Goal: Task Accomplishment & Management: Complete application form

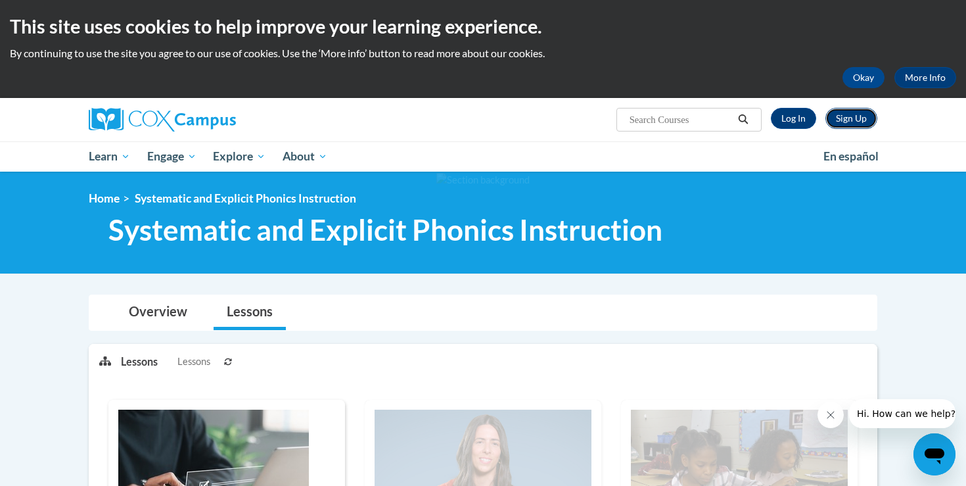
click at [862, 119] on link "Sign Up" at bounding box center [851, 118] width 52 height 21
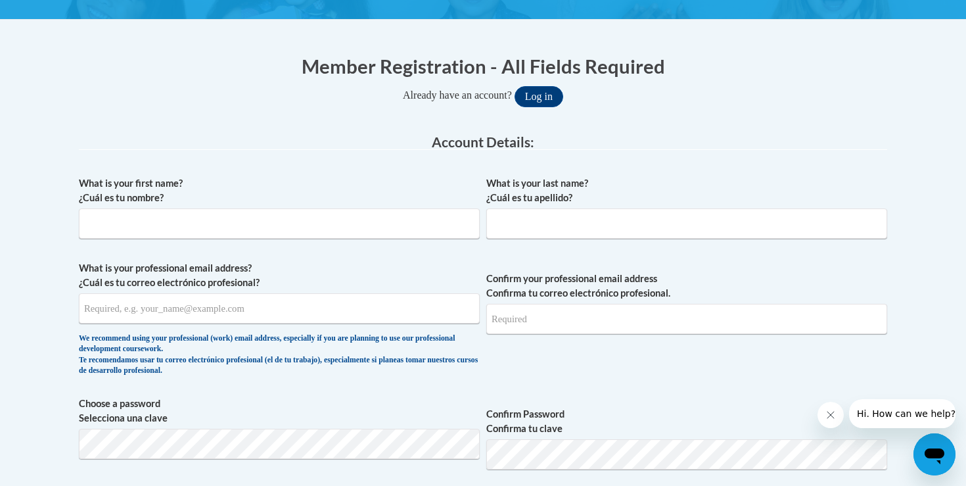
scroll to position [268, 0]
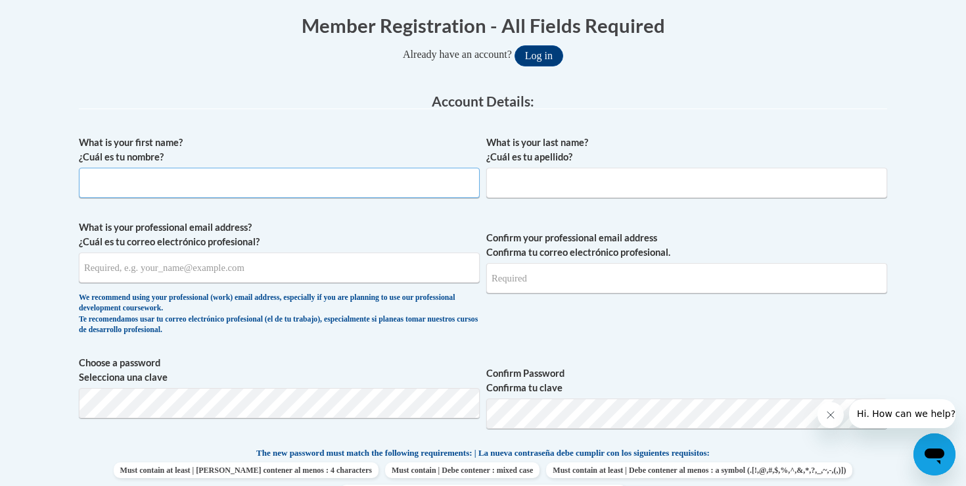
click at [131, 185] on input "What is your first name? ¿Cuál es tu nombre?" at bounding box center [279, 183] width 401 height 30
type input "[PERSON_NAME]"
type input "[EMAIL_ADDRESS][DOMAIN_NAME]"
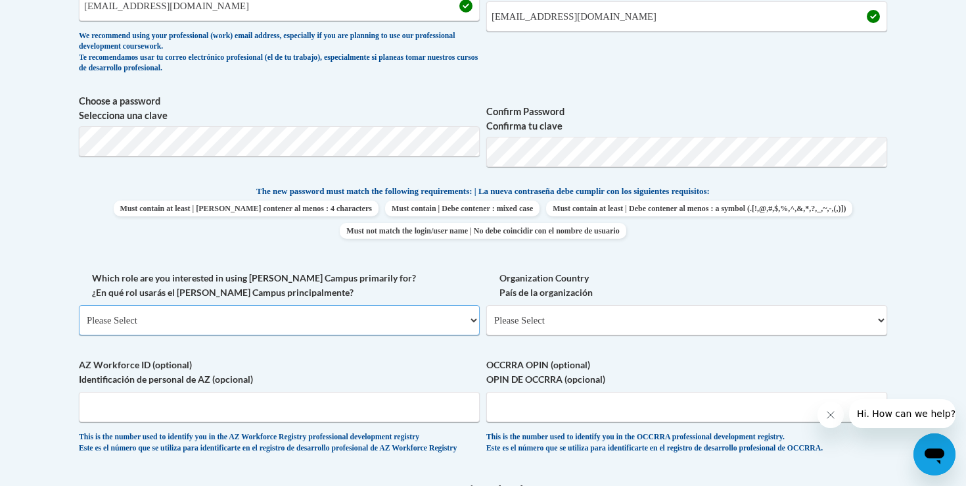
scroll to position [531, 0]
click at [434, 325] on select "Please Select College/University | Colegio/Universidad Community/Nonprofit Part…" at bounding box center [279, 319] width 401 height 30
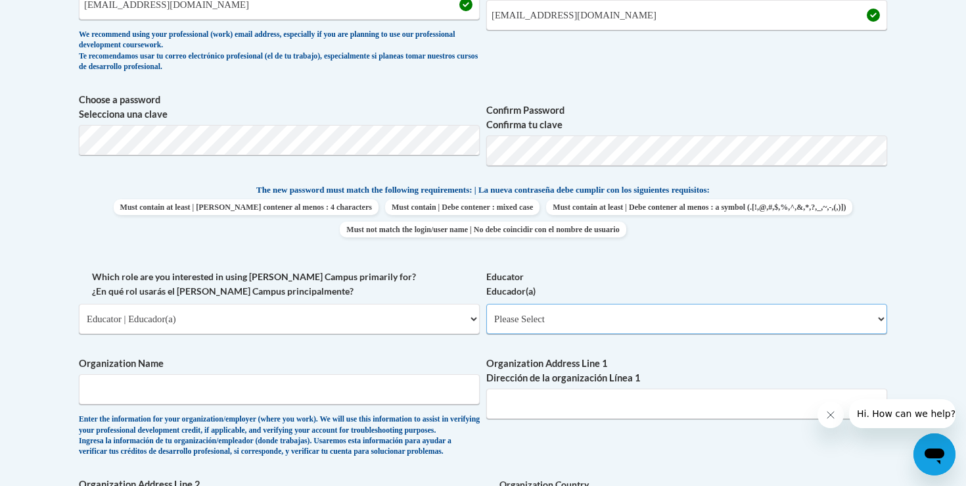
click at [601, 323] on select "Please Select Early Learning/Daycare Teacher/Family Home Care Provider | Maestr…" at bounding box center [686, 319] width 401 height 30
click at [262, 328] on select "Please Select College/University | Colegio/Universidad Community/Nonprofit Part…" at bounding box center [279, 319] width 401 height 30
select select "5a18ea06-2b54-4451-96f2-d152daf9eac5"
click at [516, 327] on select "Please Select College/University Staff | Empleado universitario College/Univers…" at bounding box center [686, 319] width 401 height 30
select select "ea630b4e-9ed6-4ac8-9075-ee79d5973747"
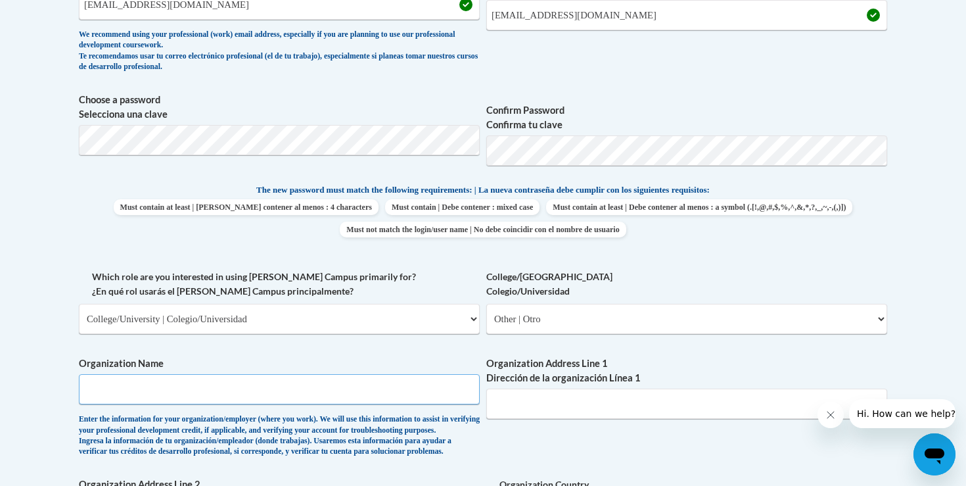
click at [220, 390] on input "Organization Name" at bounding box center [279, 389] width 401 height 30
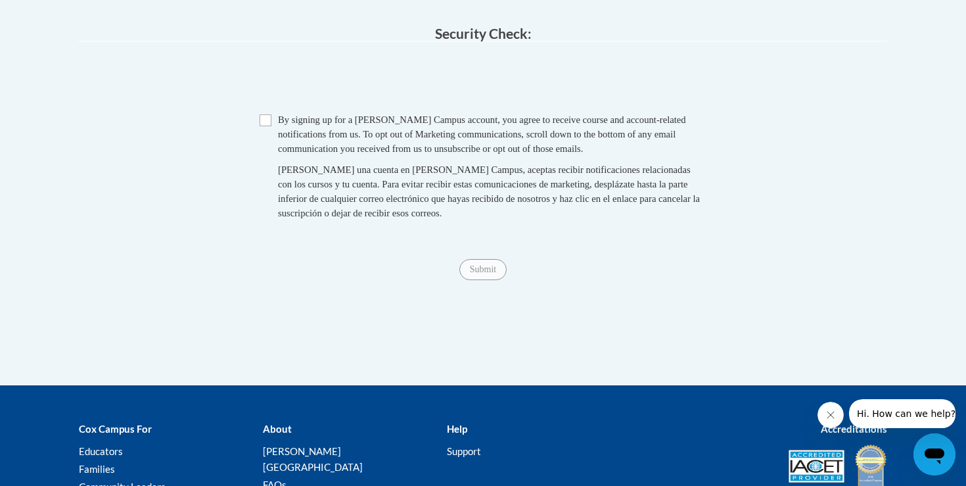
scroll to position [1163, 0]
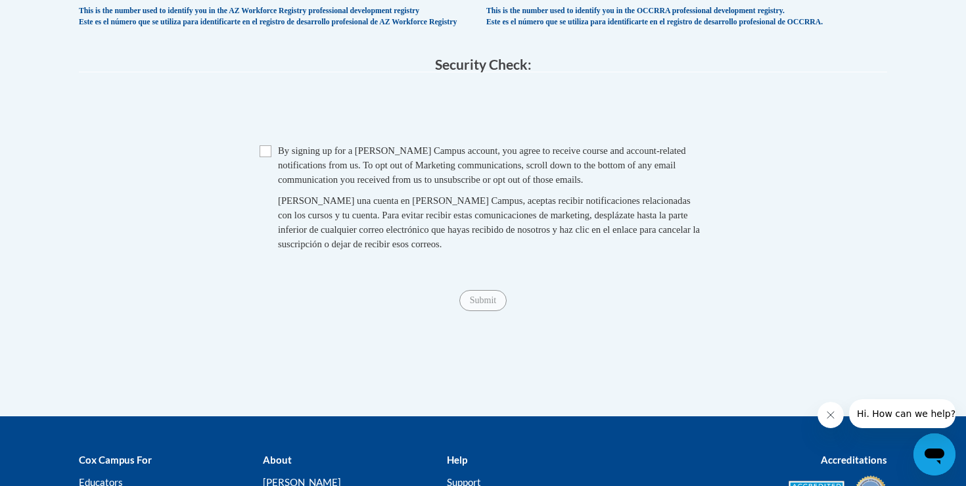
type input "[GEOGRAPHIC_DATA]"
click at [255, 195] on div "Checkbox By signing up for a [PERSON_NAME] Campus account, you agree to receive…" at bounding box center [483, 203] width 808 height 121
click at [265, 157] on input "Checkbox" at bounding box center [266, 151] width 12 height 12
checkbox input "true"
click at [469, 311] on input "Submit" at bounding box center [482, 300] width 47 height 21
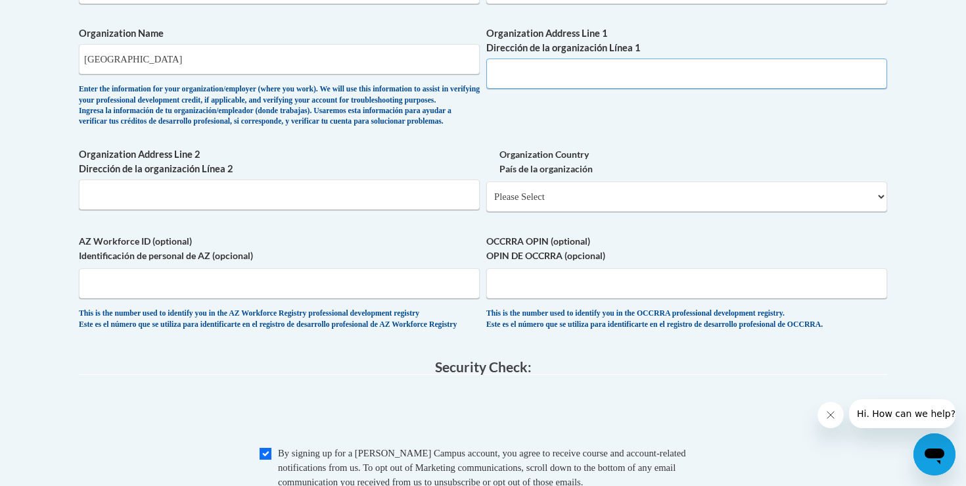
scroll to position [771, 0]
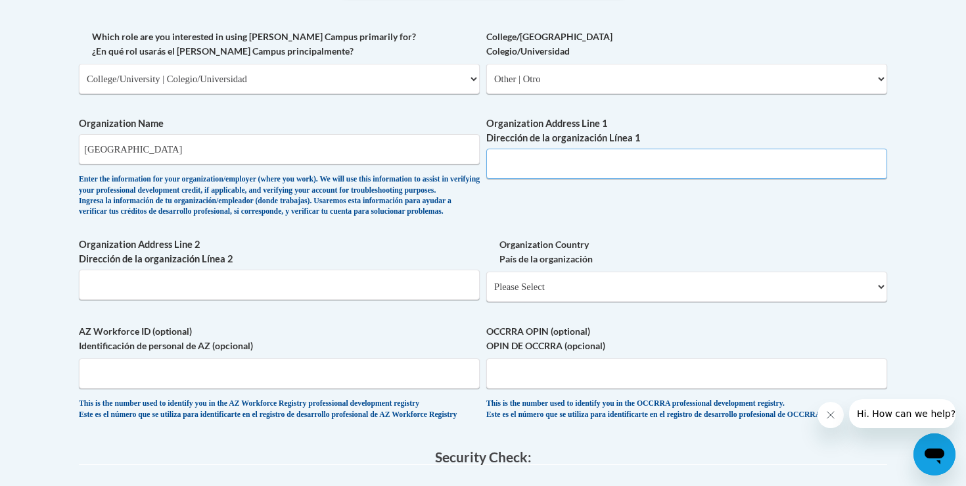
click at [544, 164] on input "Organization Address Line 1 Dirección de la organización Línea 1" at bounding box center [686, 164] width 401 height 30
click at [520, 165] on input "Organization Address Line 1 Dirección de la organización Línea 1" at bounding box center [686, 164] width 401 height 30
type input "9"
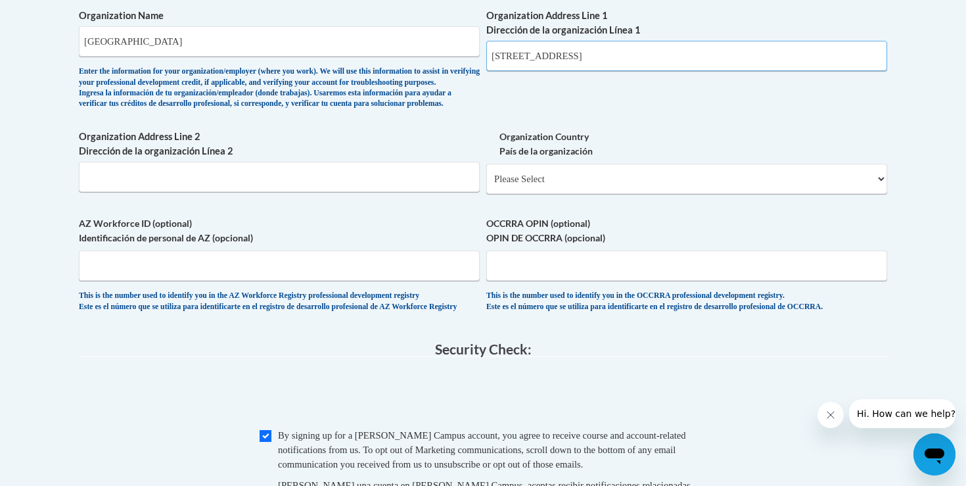
scroll to position [869, 0]
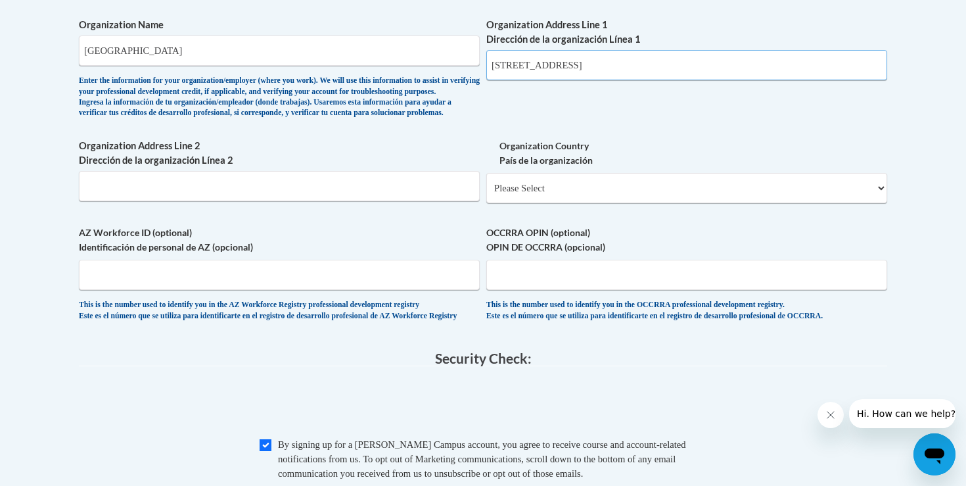
click at [555, 60] on input "[STREET_ADDRESS]" at bounding box center [686, 65] width 401 height 30
drag, startPoint x: 555, startPoint y: 64, endPoint x: 534, endPoint y: 64, distance: 20.4
click at [534, 64] on input "[STREET_ADDRESS]" at bounding box center [686, 65] width 401 height 30
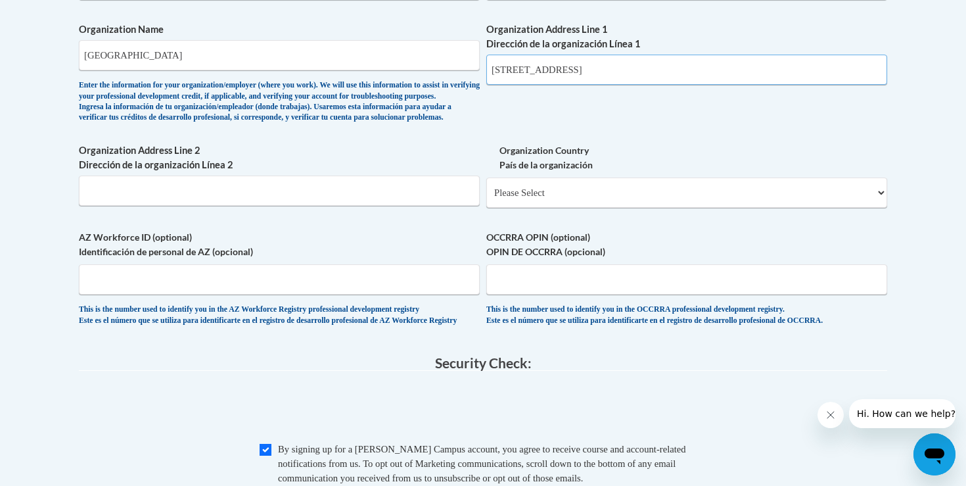
type input "[STREET_ADDRESS]"
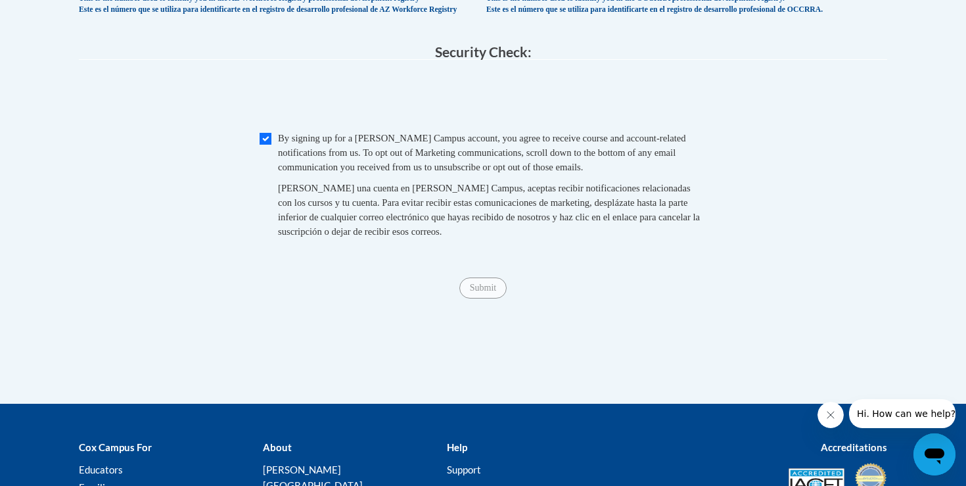
scroll to position [1176, 0]
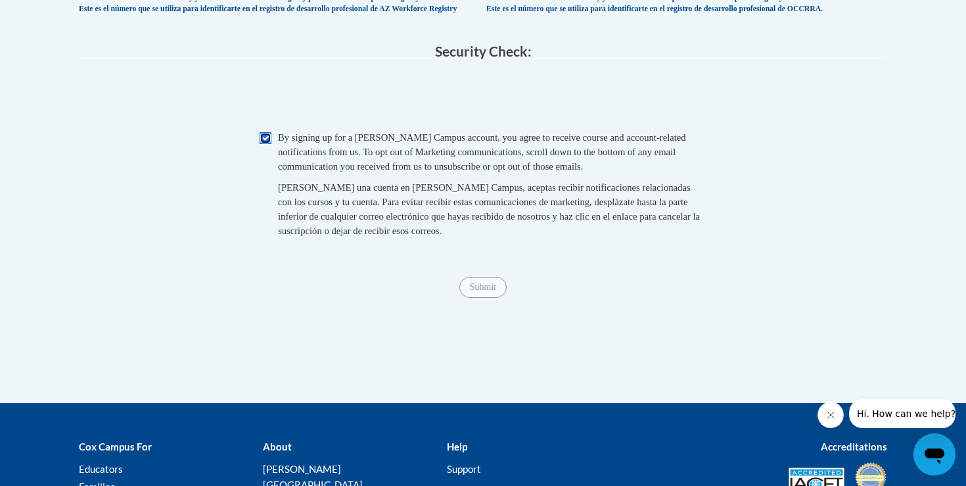
click at [270, 144] on input "Checkbox" at bounding box center [266, 138] width 12 height 12
checkbox input "false"
click at [482, 298] on input "Submit" at bounding box center [482, 287] width 47 height 21
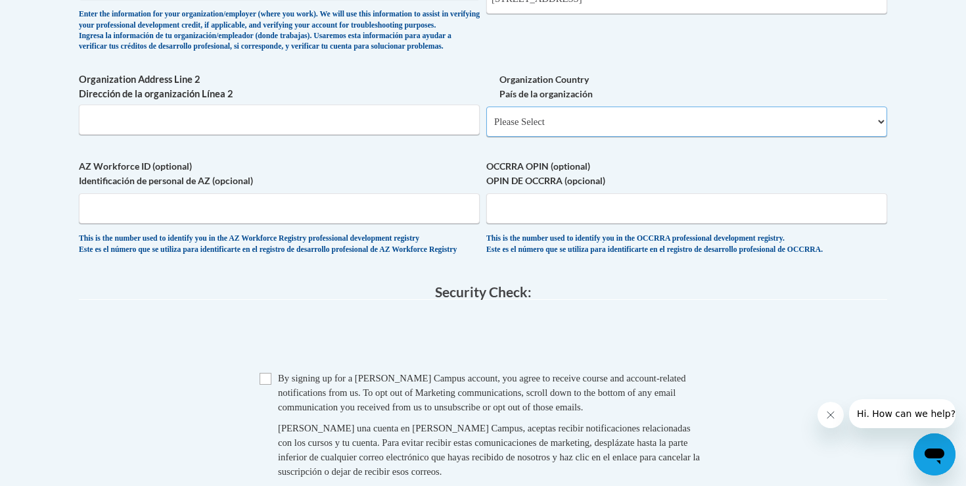
scroll to position [876, 0]
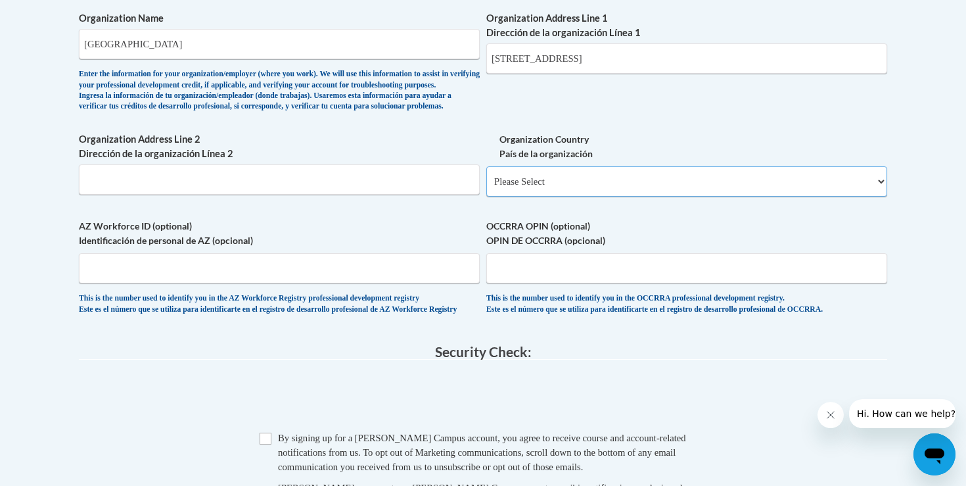
click at [558, 196] on select "Please Select [GEOGRAPHIC_DATA] | [GEOGRAPHIC_DATA] Outside of [GEOGRAPHIC_DATA…" at bounding box center [686, 181] width 401 height 30
select select "ad49bcad-a171-4b2e-b99c-48b446064914"
select select
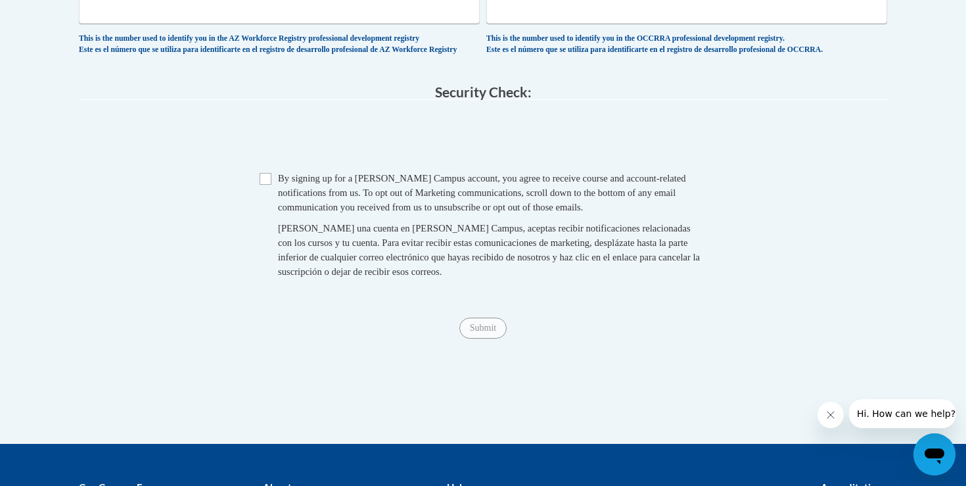
scroll to position [1319, 0]
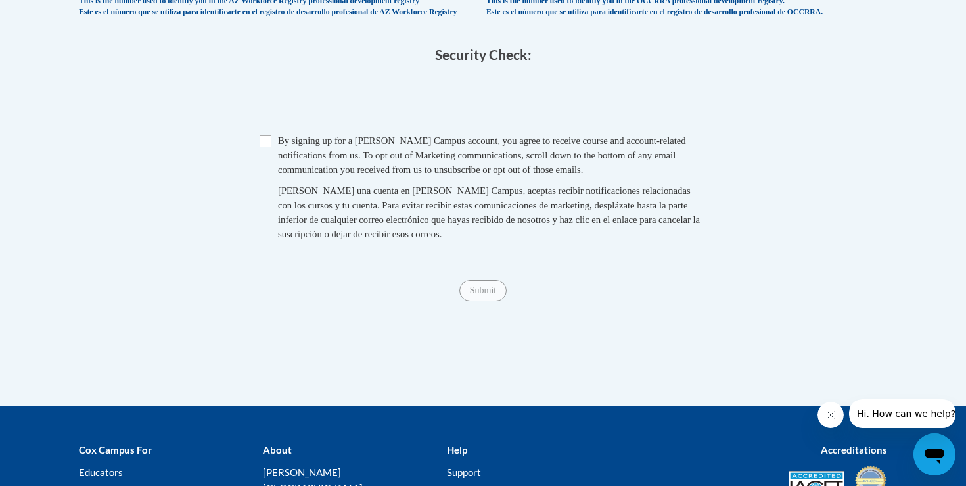
click at [263, 180] on span "Checkbox By signing up for a [PERSON_NAME] Campus account, you agree to receive…" at bounding box center [483, 193] width 447 height 121
click at [264, 147] on input "Checkbox" at bounding box center [266, 141] width 12 height 12
click at [262, 147] on input "Checkbox" at bounding box center [266, 141] width 12 height 12
checkbox input "false"
click at [488, 301] on input "Submit" at bounding box center [482, 290] width 47 height 21
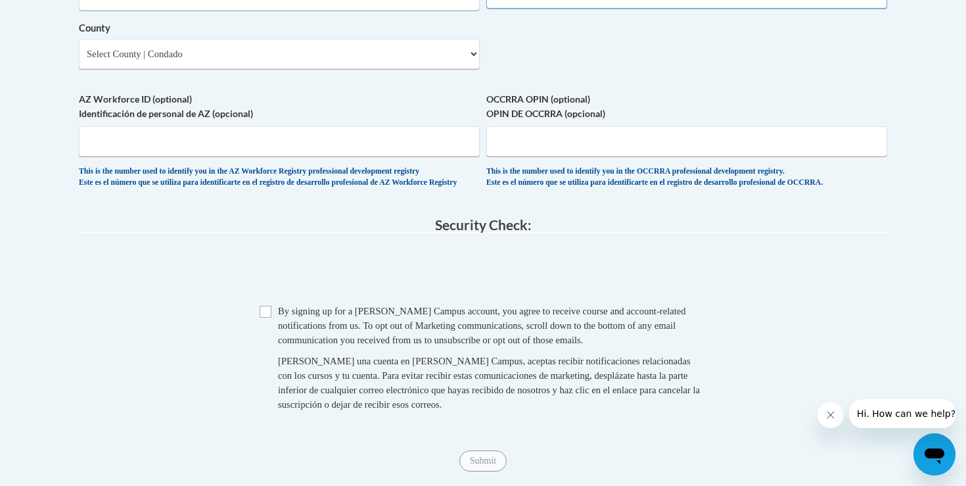
scroll to position [993, 0]
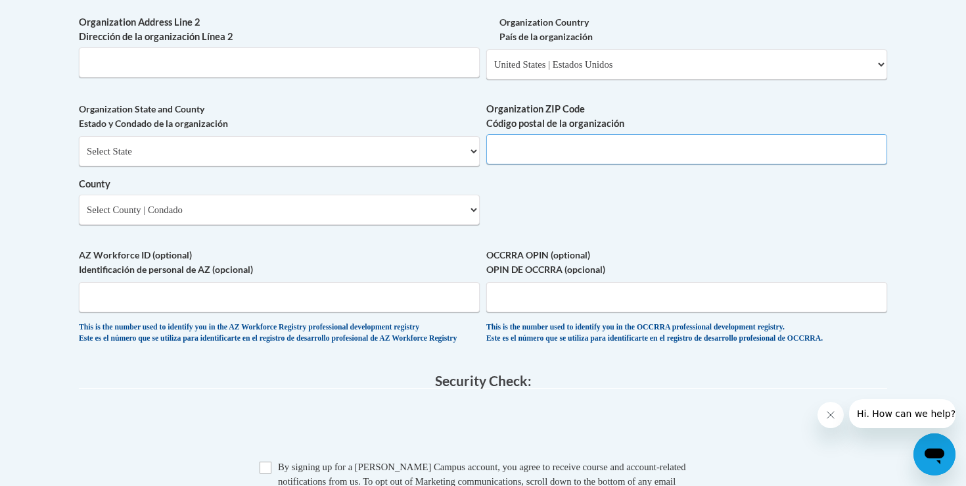
click at [534, 164] on input "Organization ZIP Code Código postal de la organización" at bounding box center [686, 149] width 401 height 30
type input "01886"
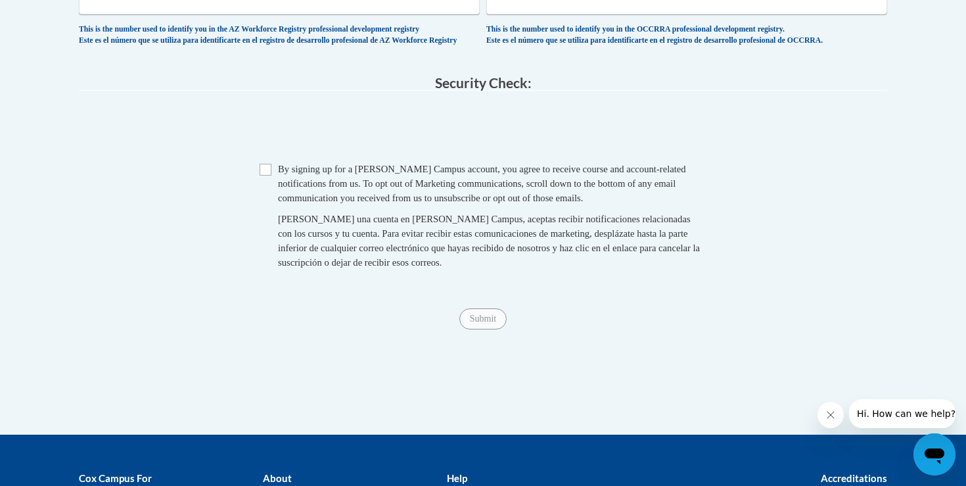
scroll to position [1325, 0]
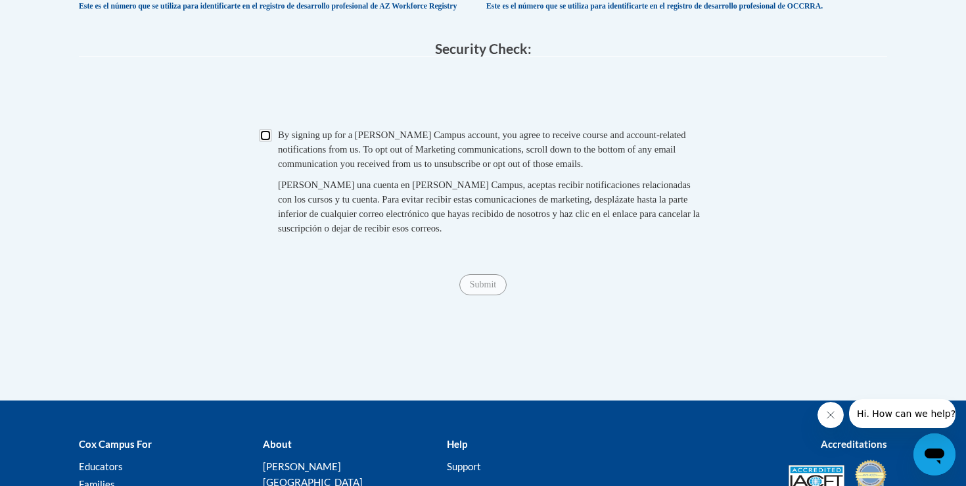
click at [265, 141] on input "Checkbox" at bounding box center [266, 135] width 12 height 12
checkbox input "false"
click at [494, 295] on input "Submit" at bounding box center [482, 284] width 47 height 21
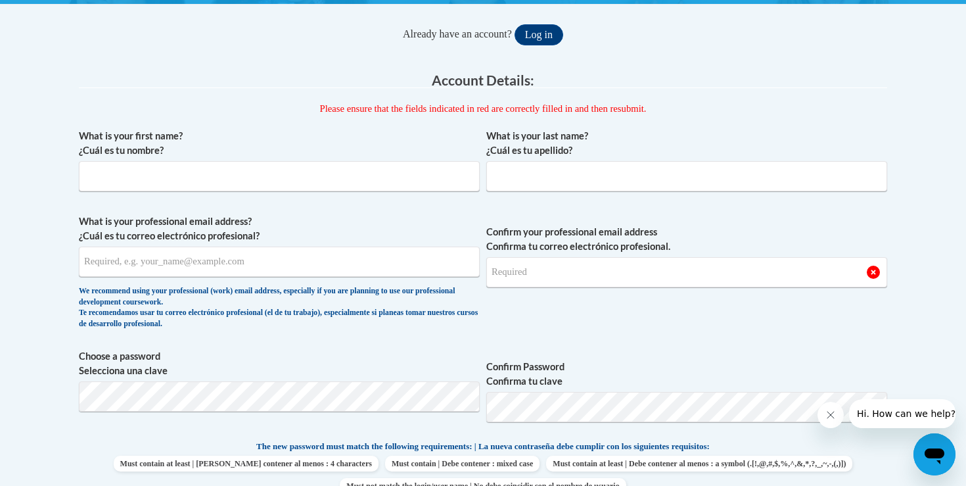
scroll to position [223, 0]
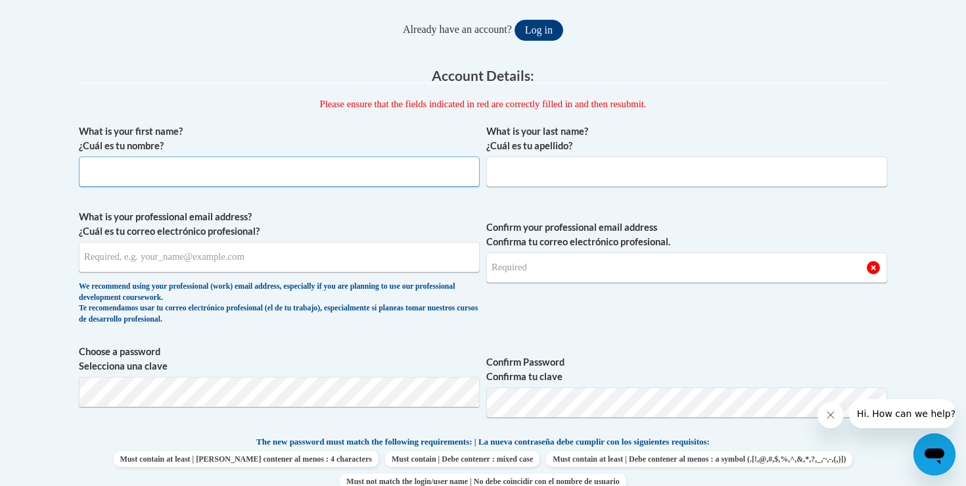
click at [215, 170] on input "What is your first name? ¿Cuál es tu nombre?" at bounding box center [279, 171] width 401 height 30
type input "Meghan"
type input "McCarthy"
type input "mmccarthy@westfordk12.us"
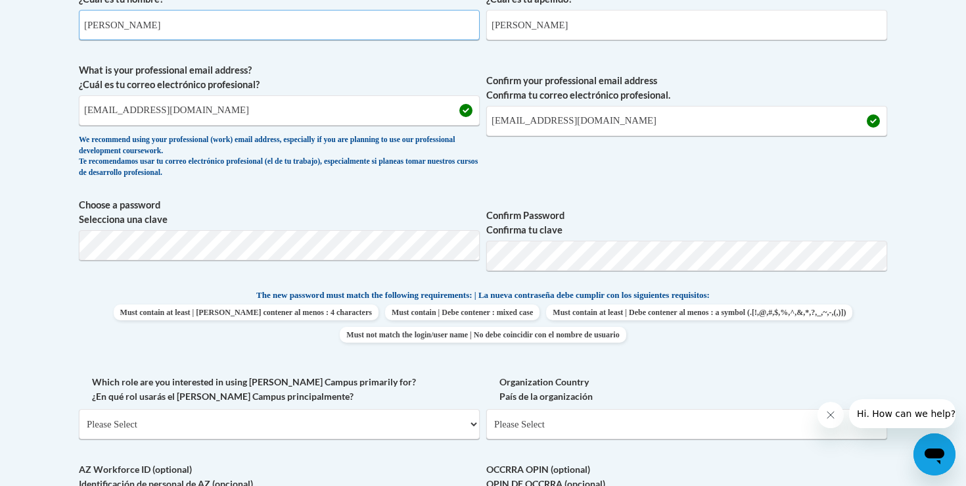
scroll to position [373, 0]
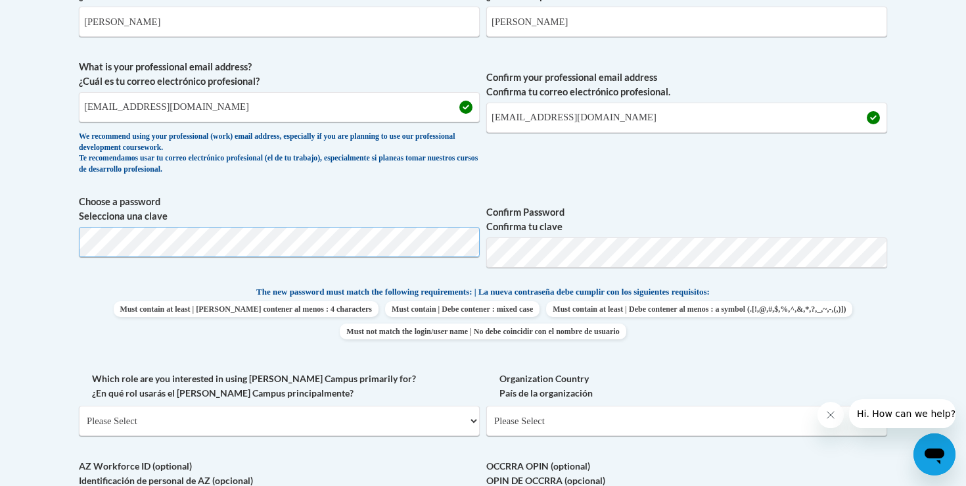
click at [24, 244] on body "This site uses cookies to help improve your learning experience. By continuing …" at bounding box center [483, 347] width 966 height 1441
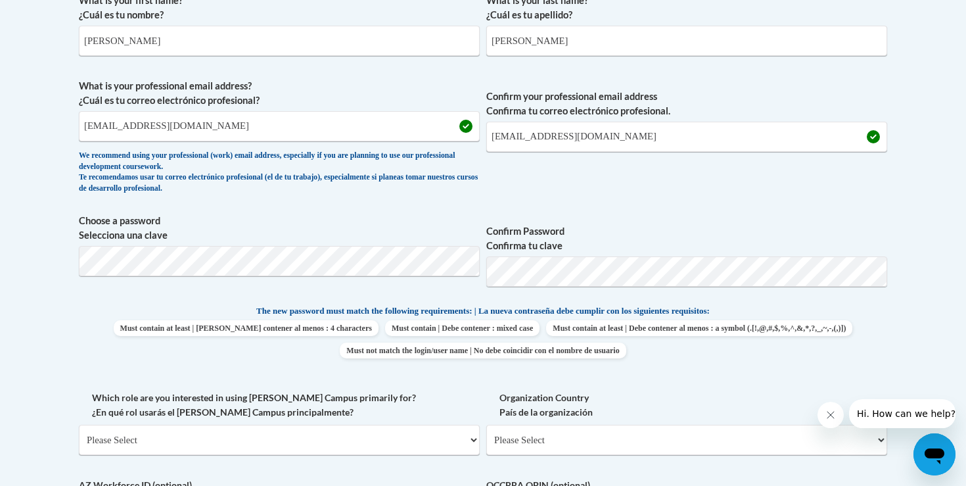
scroll to position [319, 0]
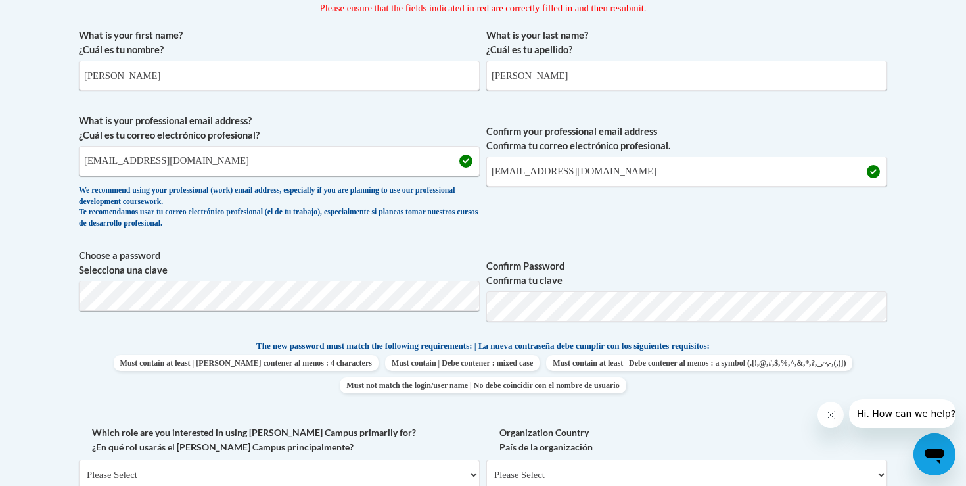
click at [0, 0] on body "This site uses cookies to help improve your learning experience. By continuing …" at bounding box center [483, 401] width 966 height 1441
